Goal: Information Seeking & Learning: Understand process/instructions

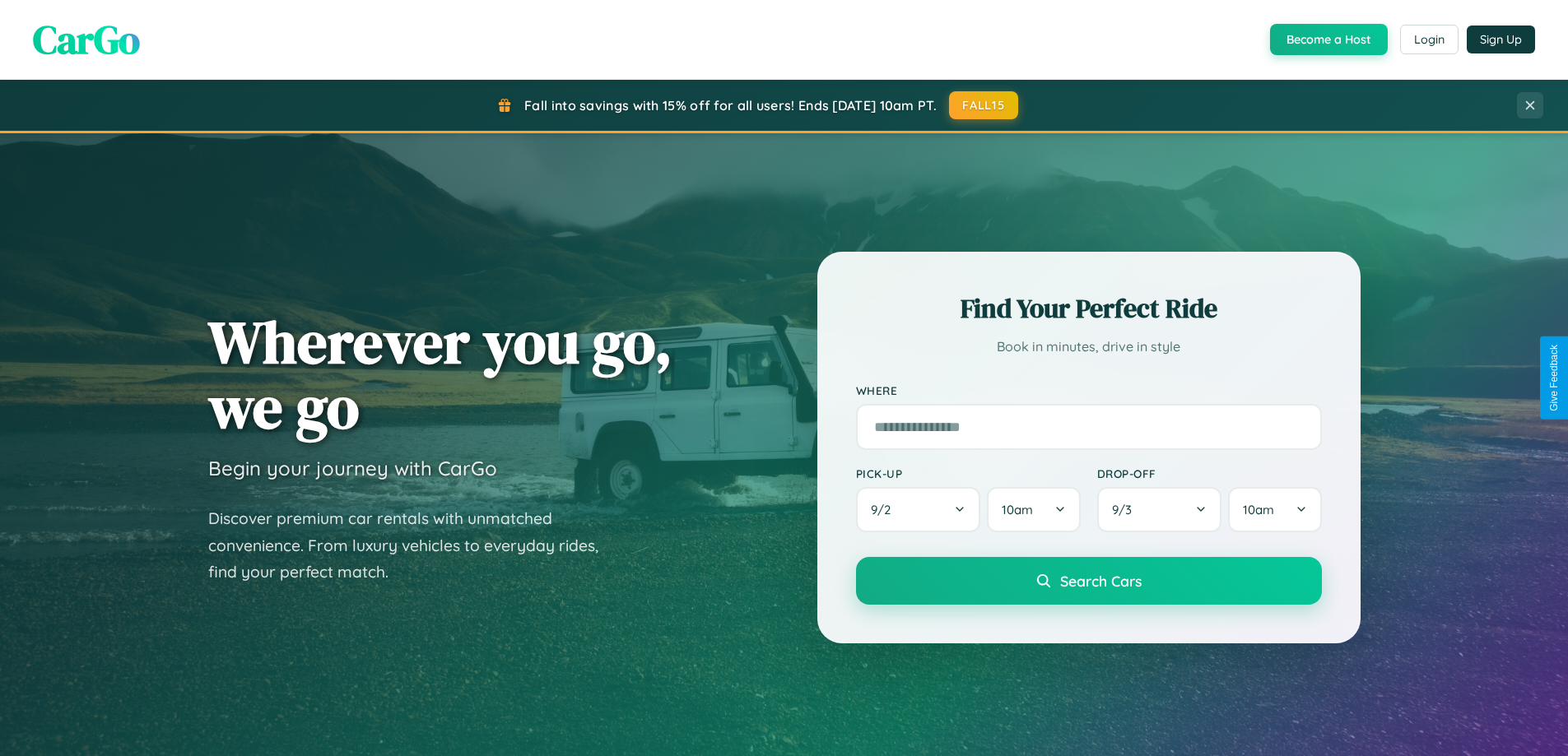
scroll to position [3167, 0]
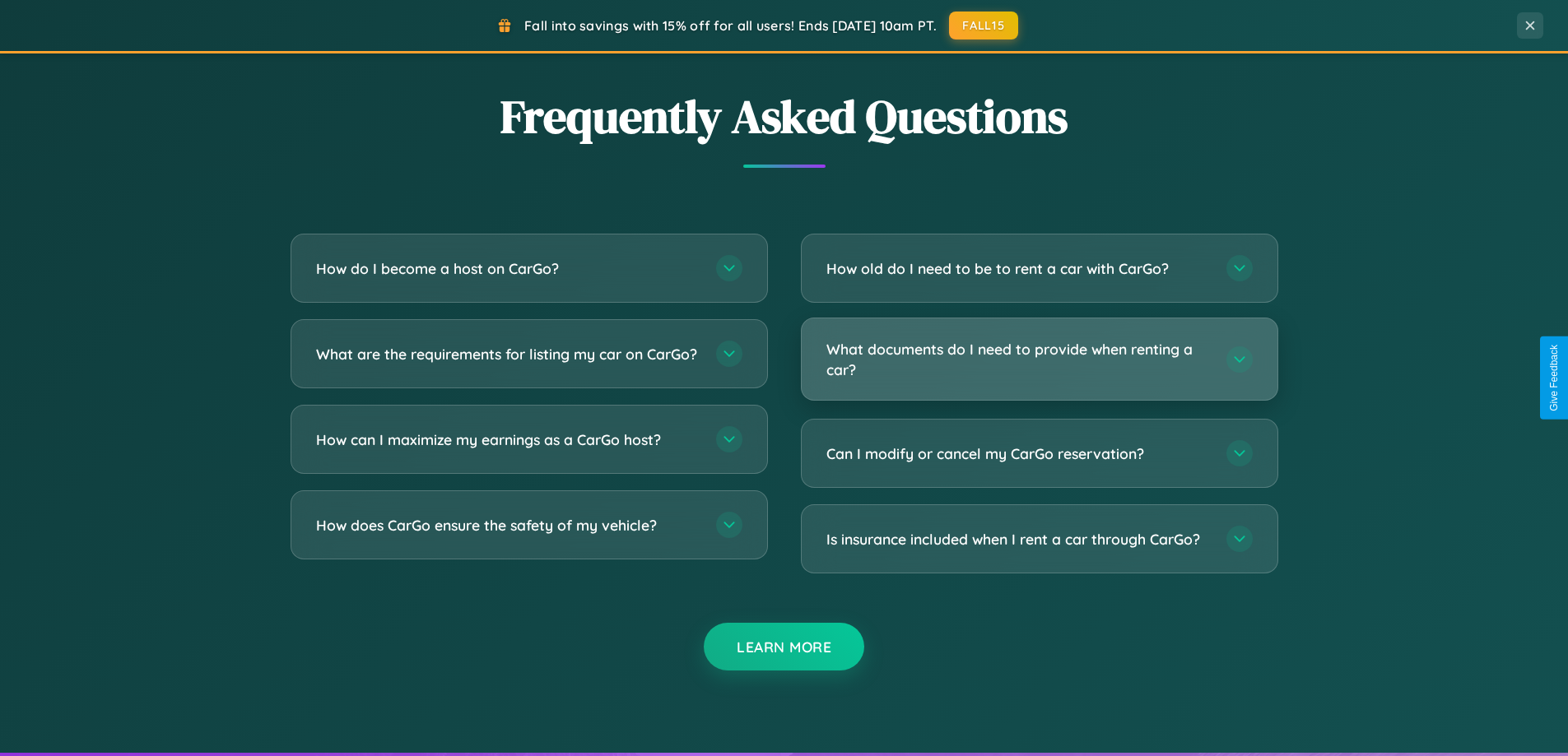
click at [1039, 359] on h3 "What documents do I need to provide when renting a car?" at bounding box center [1019, 359] width 384 height 40
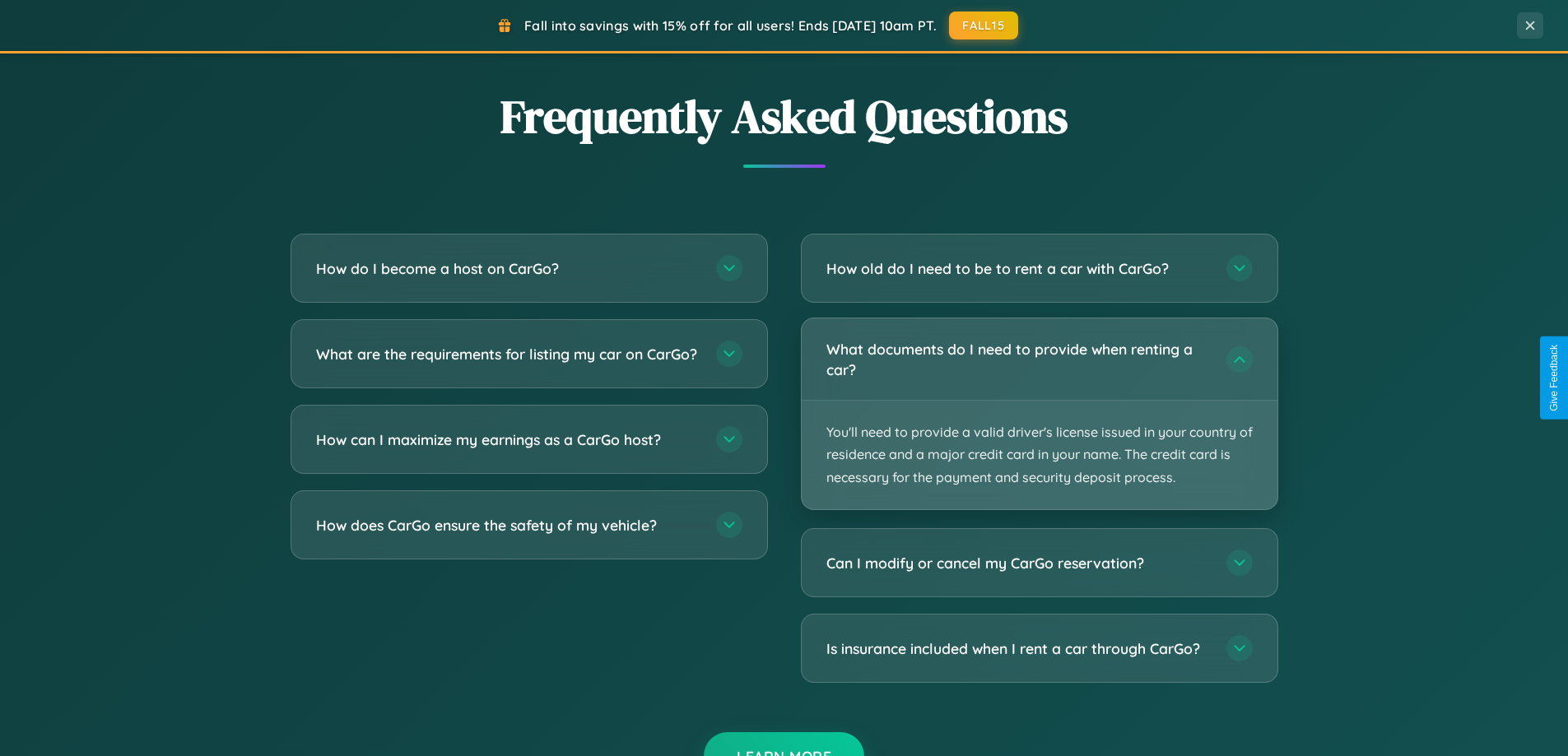
click at [1039, 413] on p "You'll need to provide a valid driver's license issued in your country of resid…" at bounding box center [1040, 454] width 475 height 108
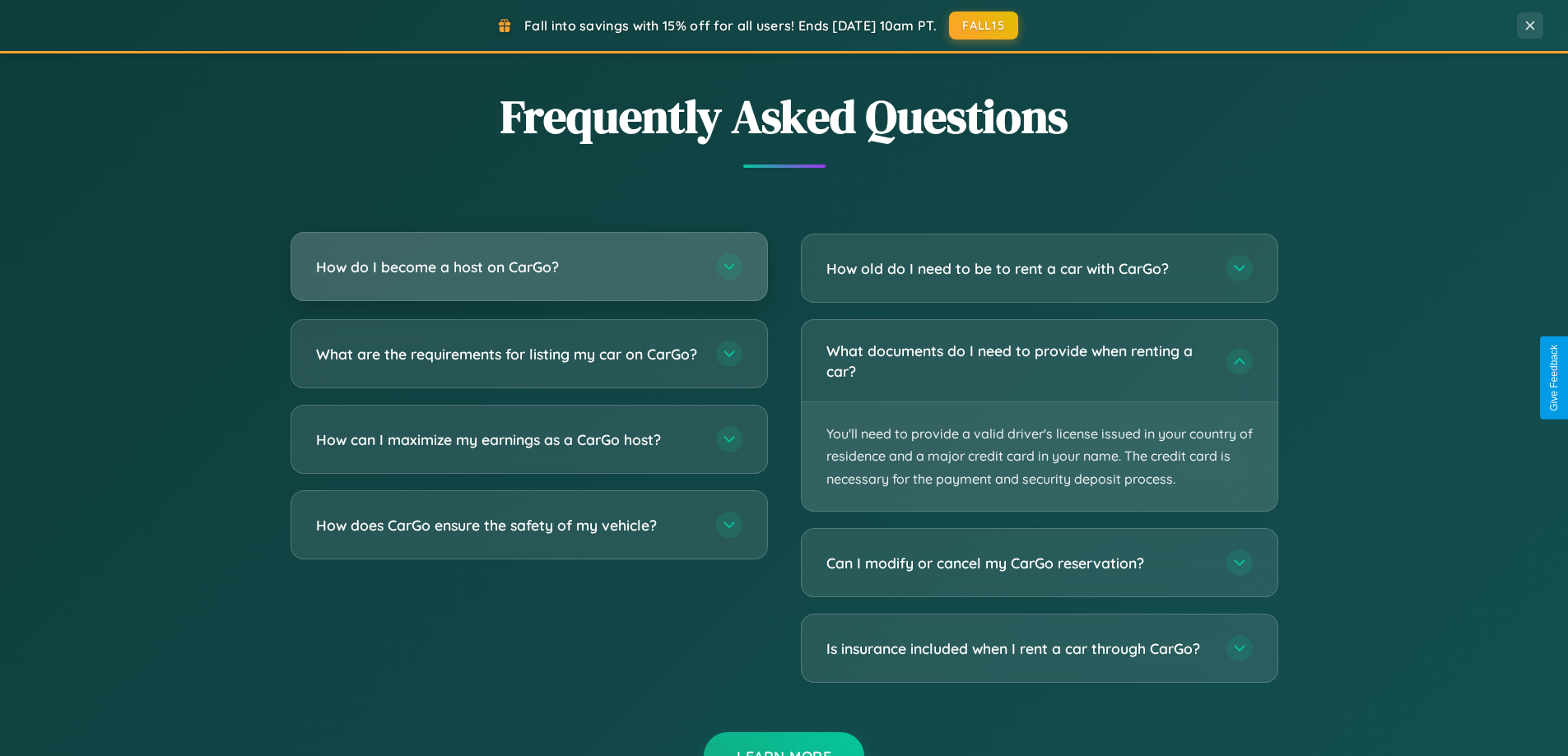
click at [528, 268] on h3 "How do I become a host on CarGo?" at bounding box center [508, 267] width 384 height 20
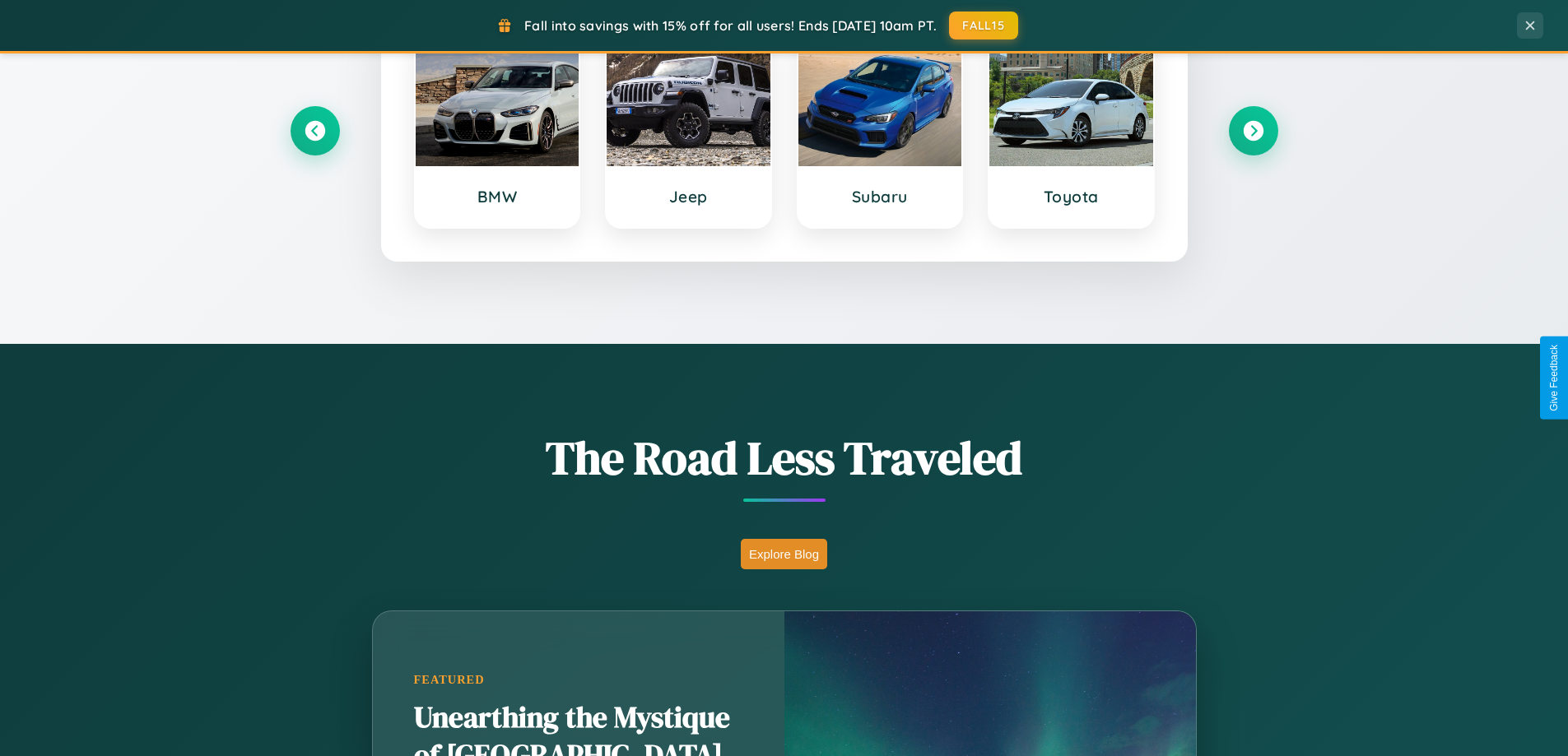
scroll to position [0, 0]
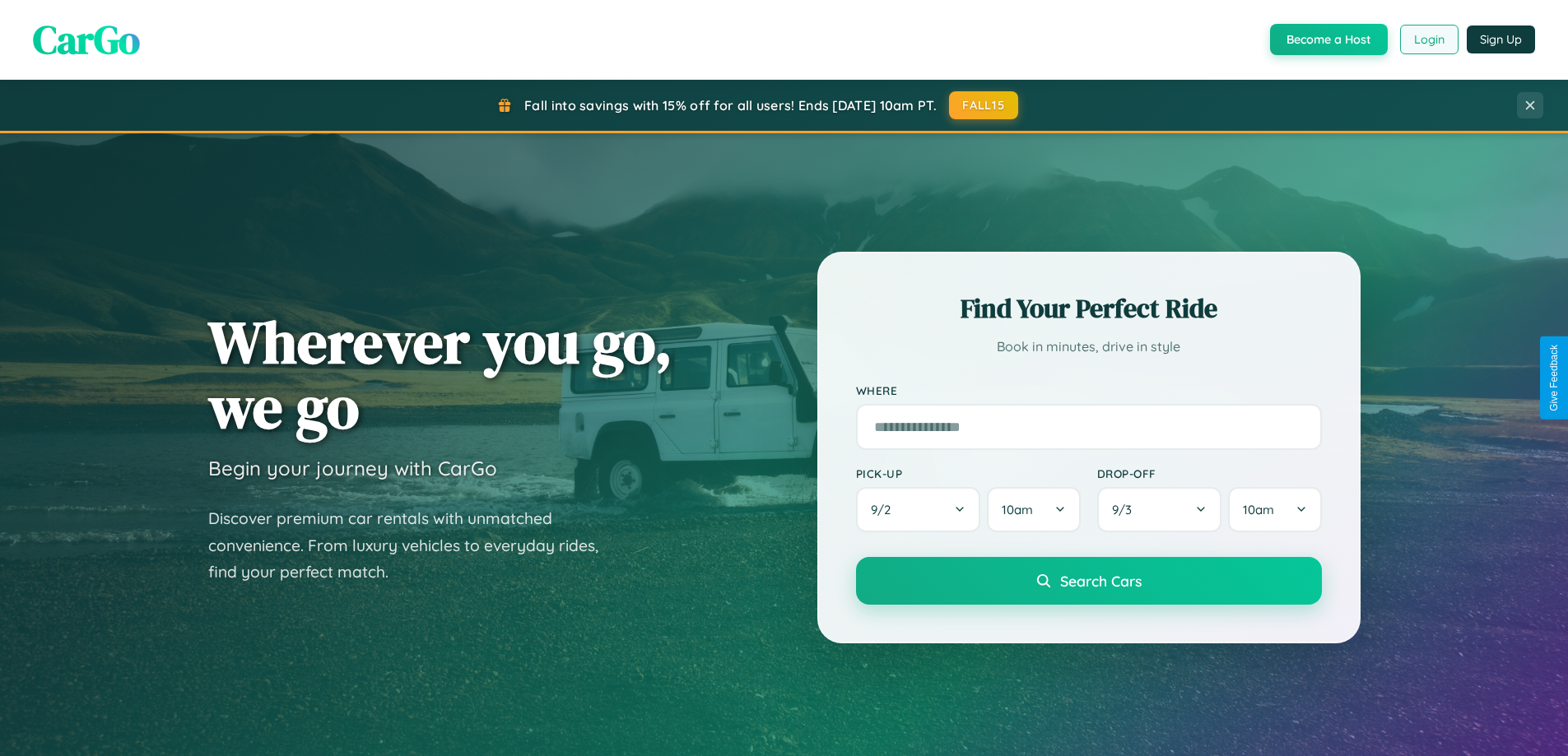
click at [1428, 40] on button "Login" at bounding box center [1429, 40] width 58 height 30
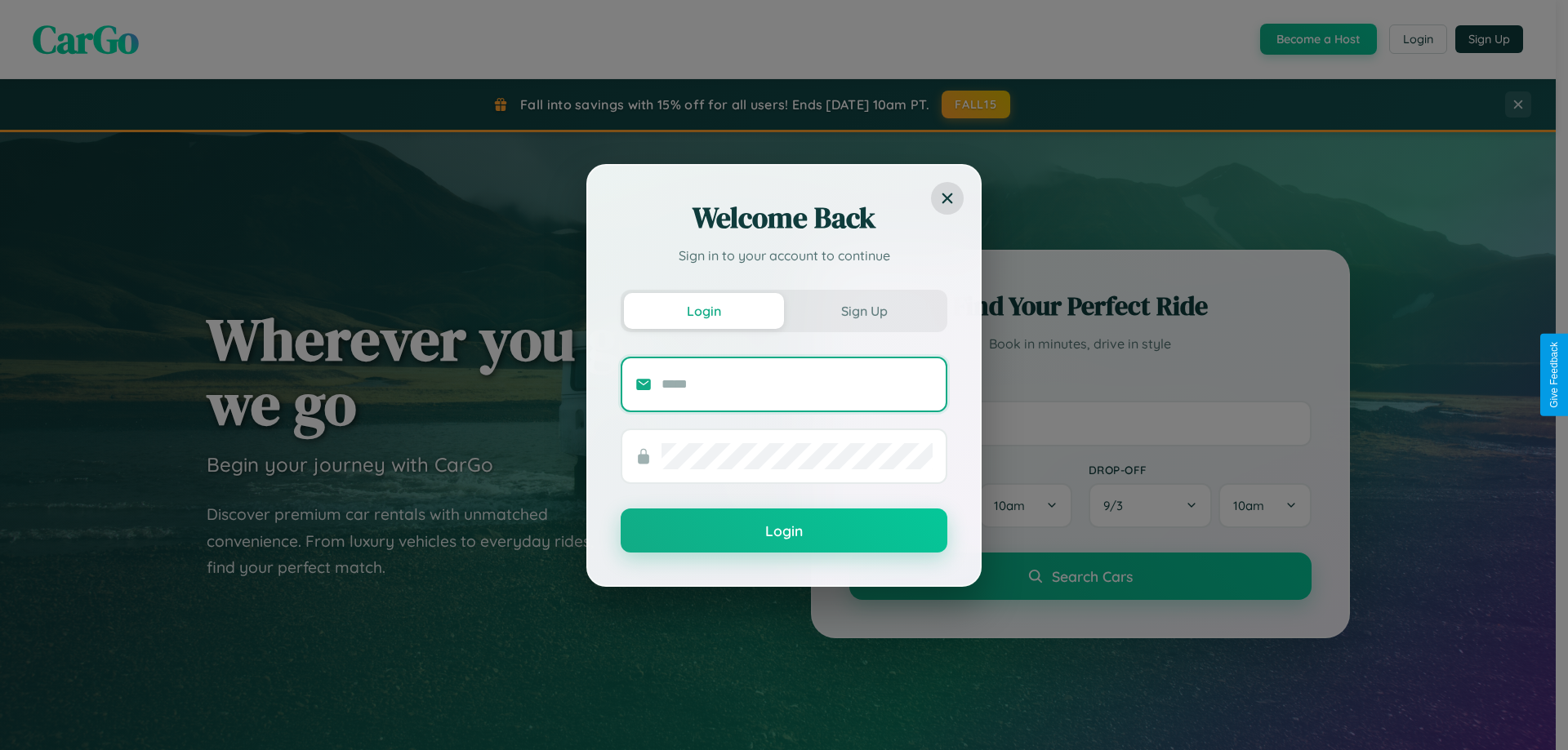
click at [798, 383] on input "text" at bounding box center [797, 384] width 271 height 26
type input "**********"
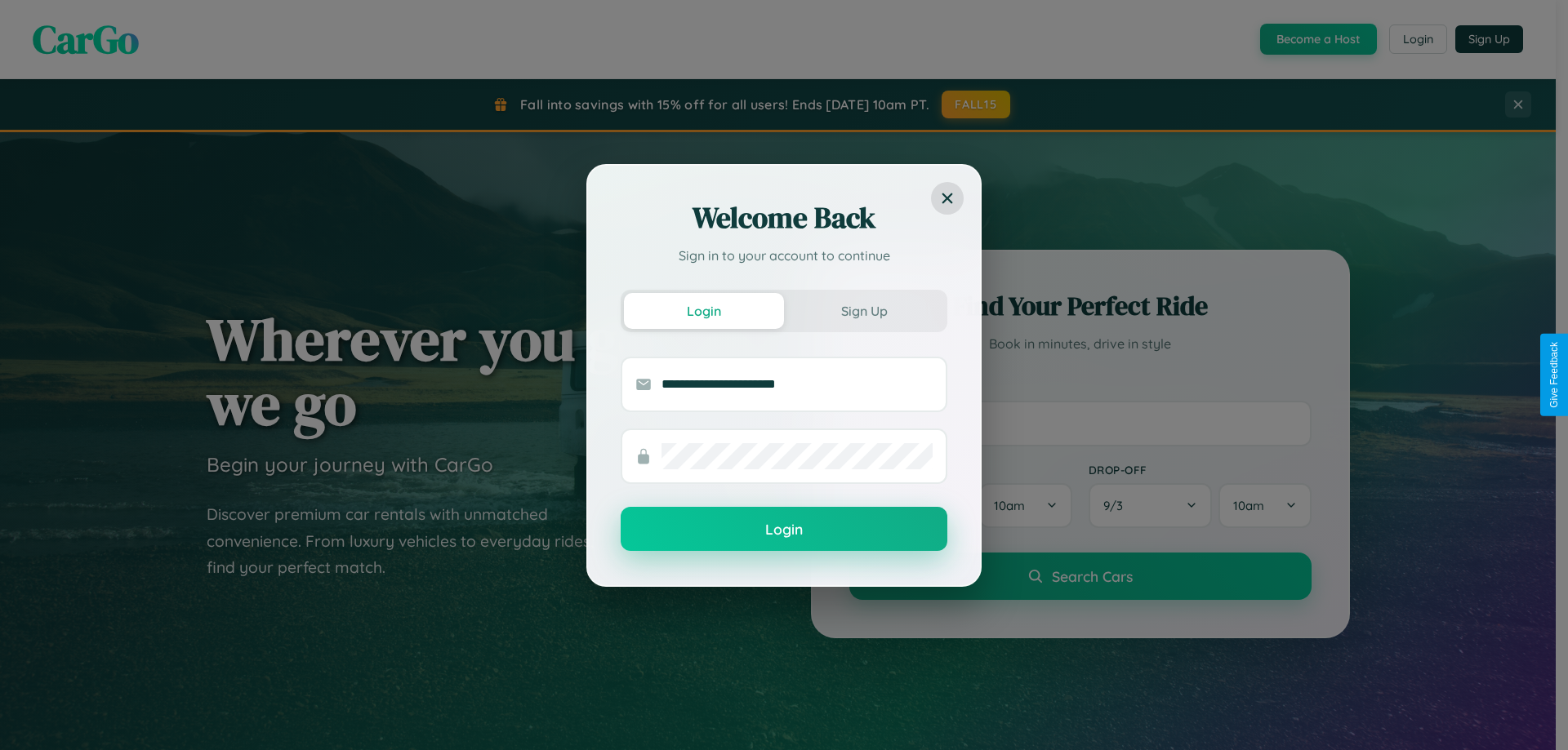
click at [784, 530] on button "Login" at bounding box center [784, 529] width 327 height 44
